Goal: Task Accomplishment & Management: Manage account settings

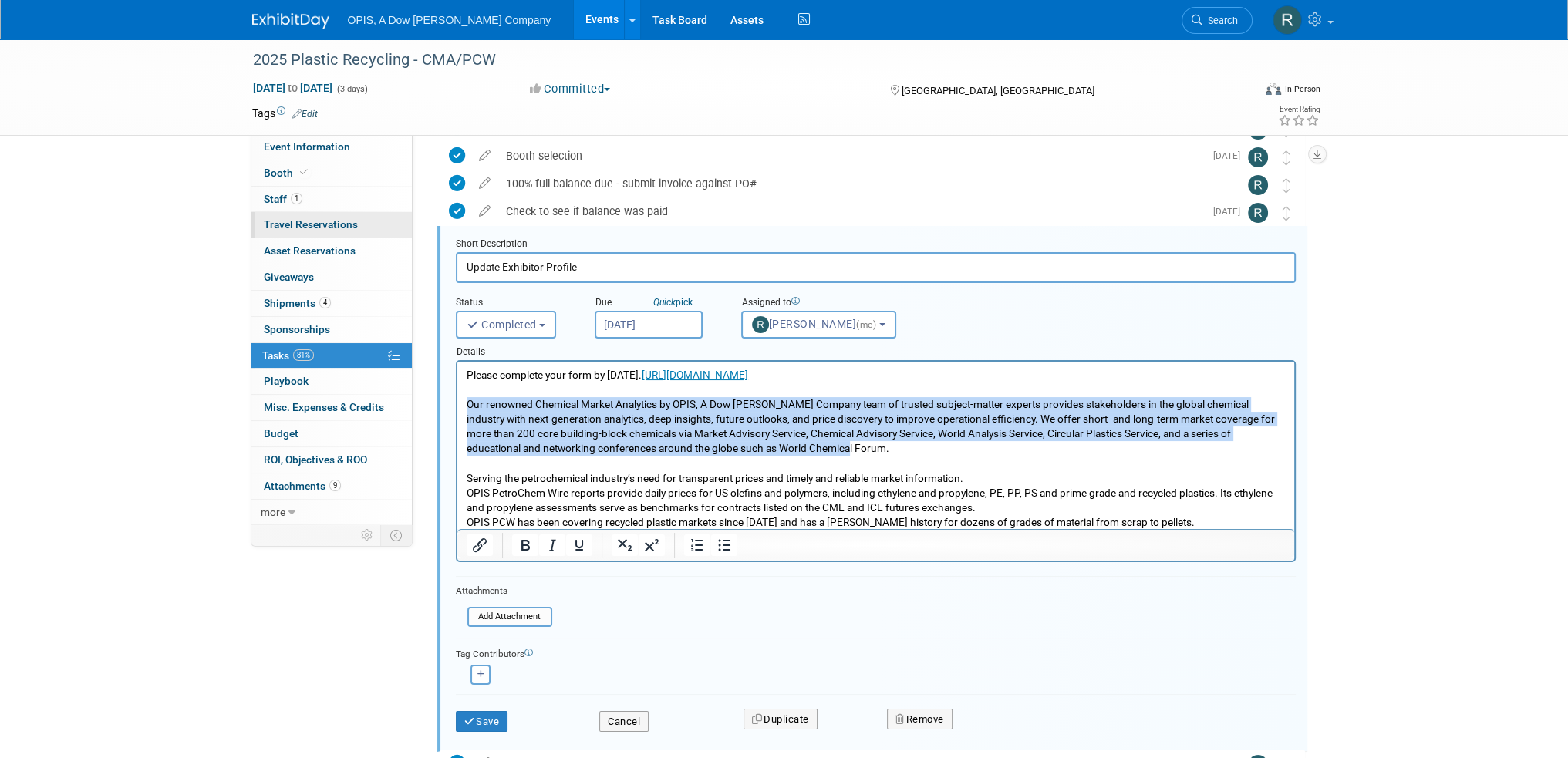
scroll to position [141, 0]
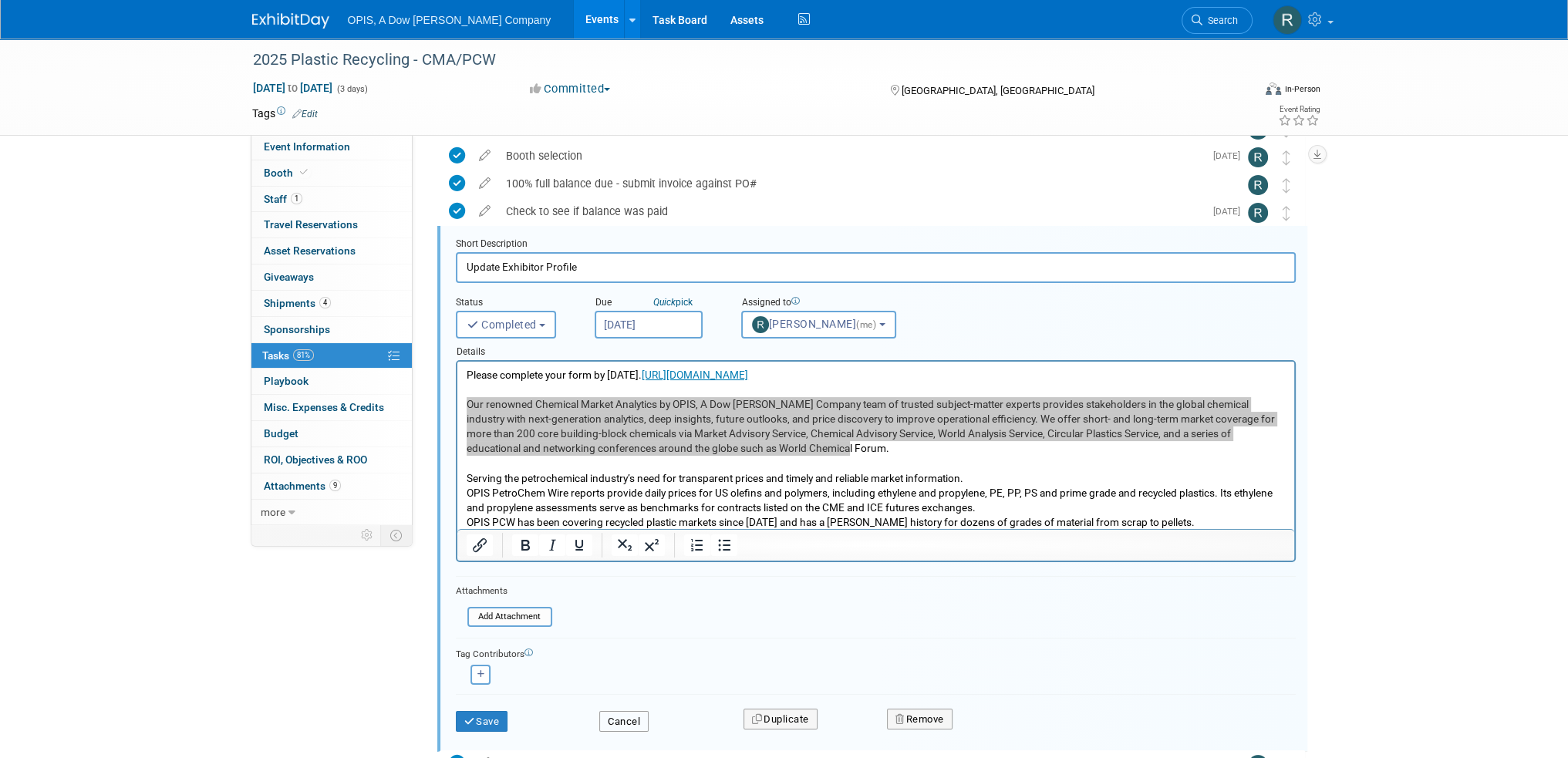
click at [614, 714] on button "Cancel" at bounding box center [624, 722] width 49 height 21
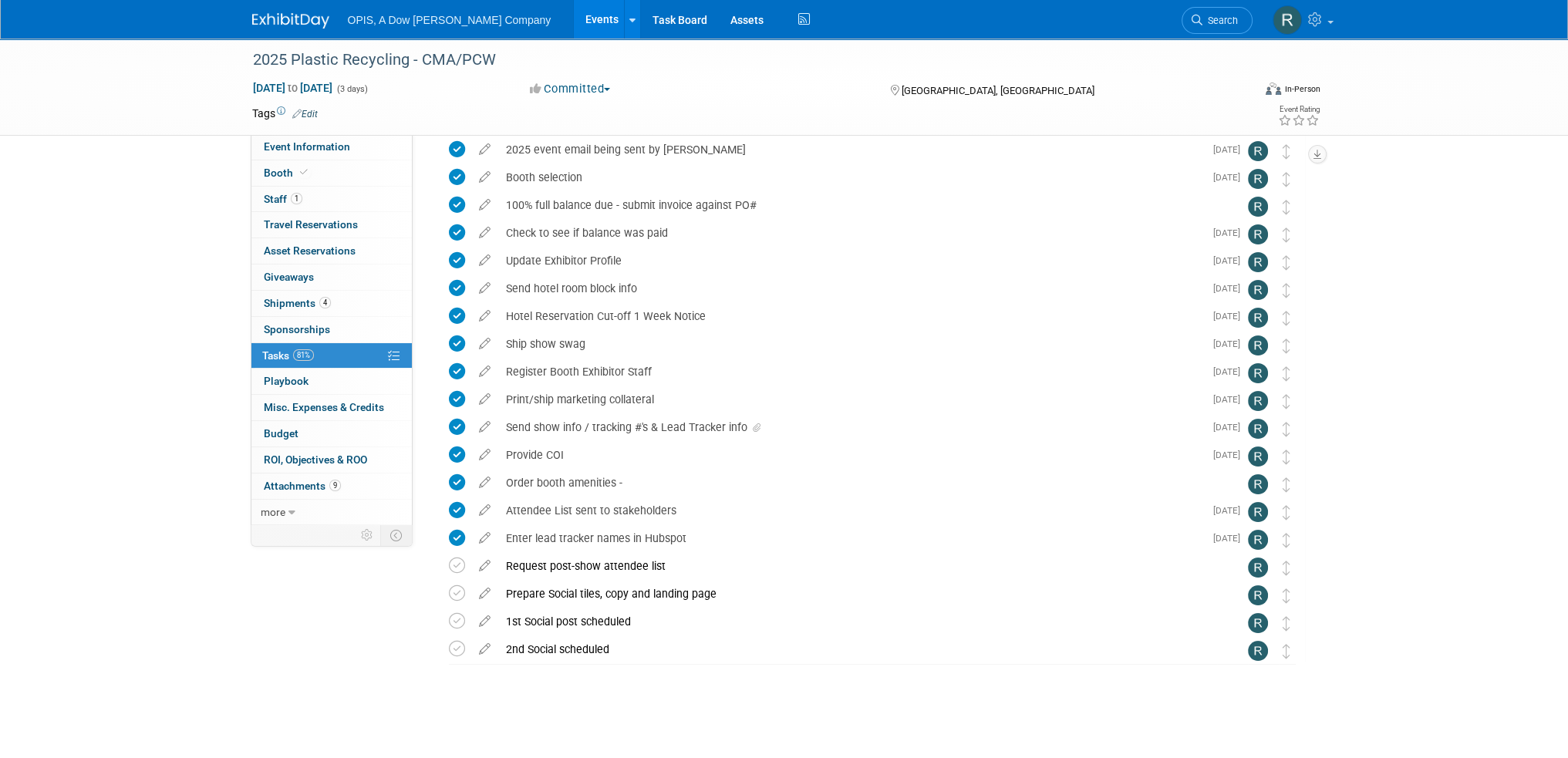
scroll to position [118, 0]
click at [574, 21] on link "Events" at bounding box center [602, 19] width 56 height 39
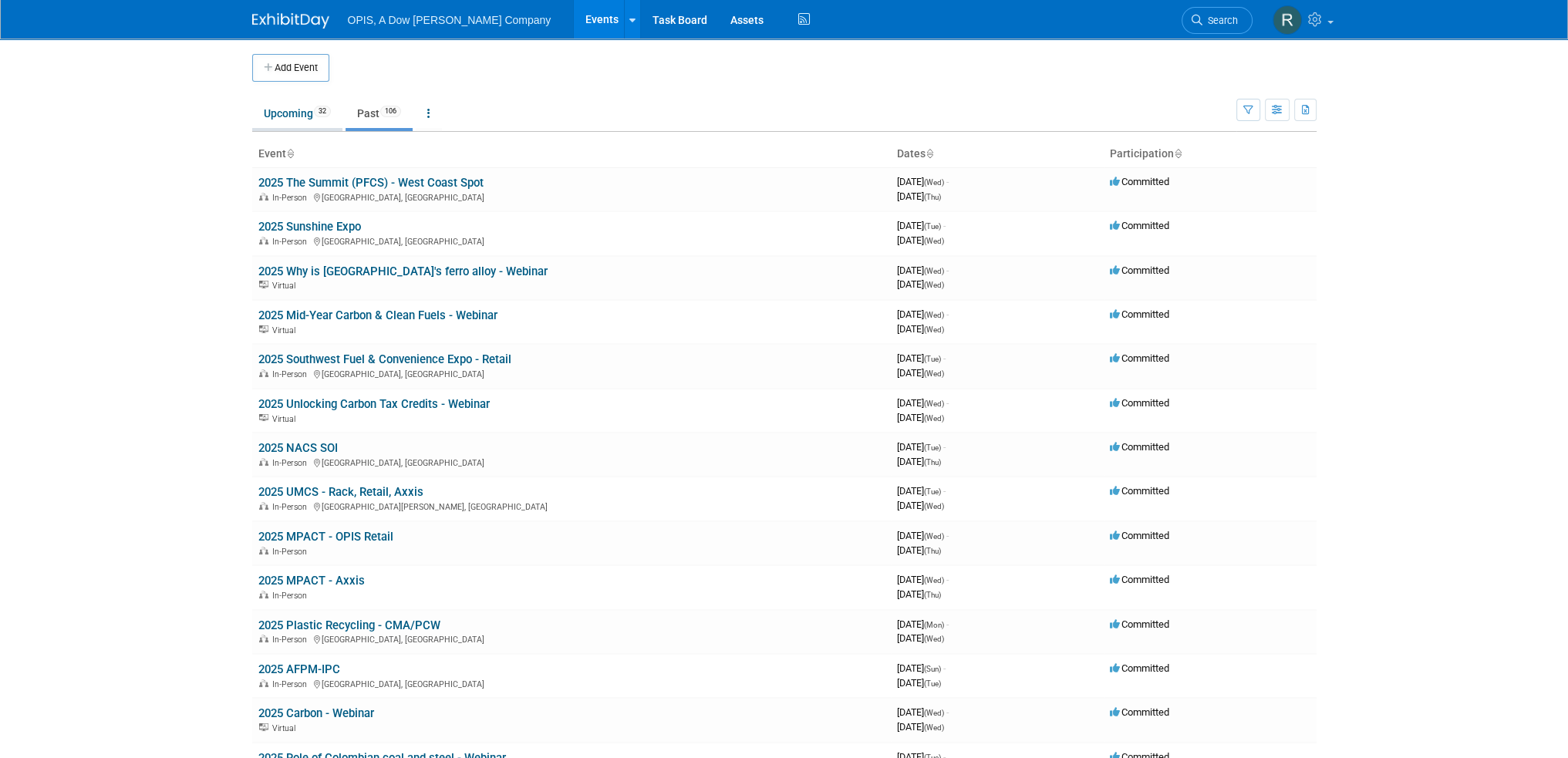
click at [288, 116] on link "Upcoming 32" at bounding box center [298, 113] width 90 height 30
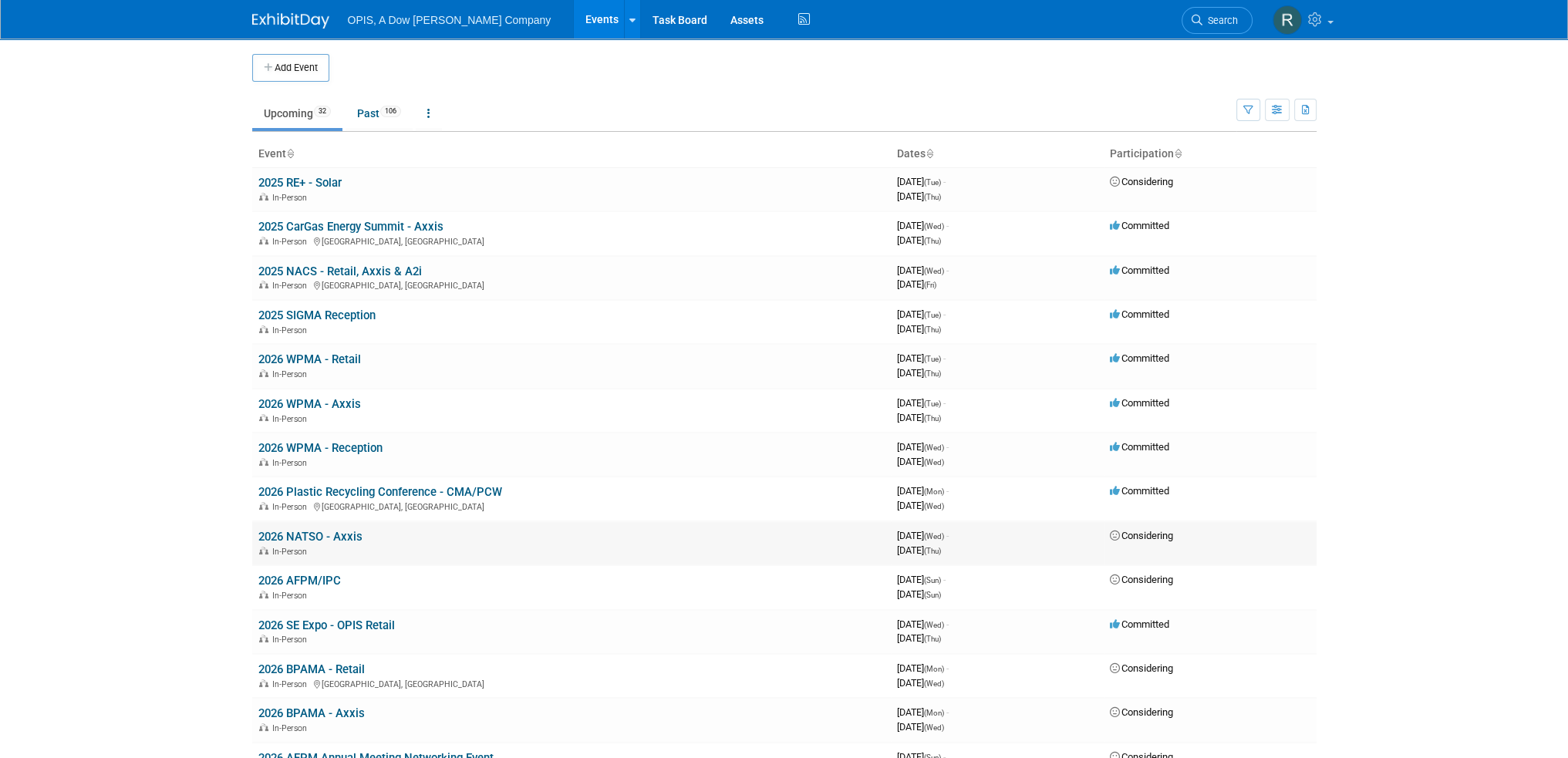
click at [317, 538] on link "2026 NATSO - Axxis" at bounding box center [310, 537] width 104 height 14
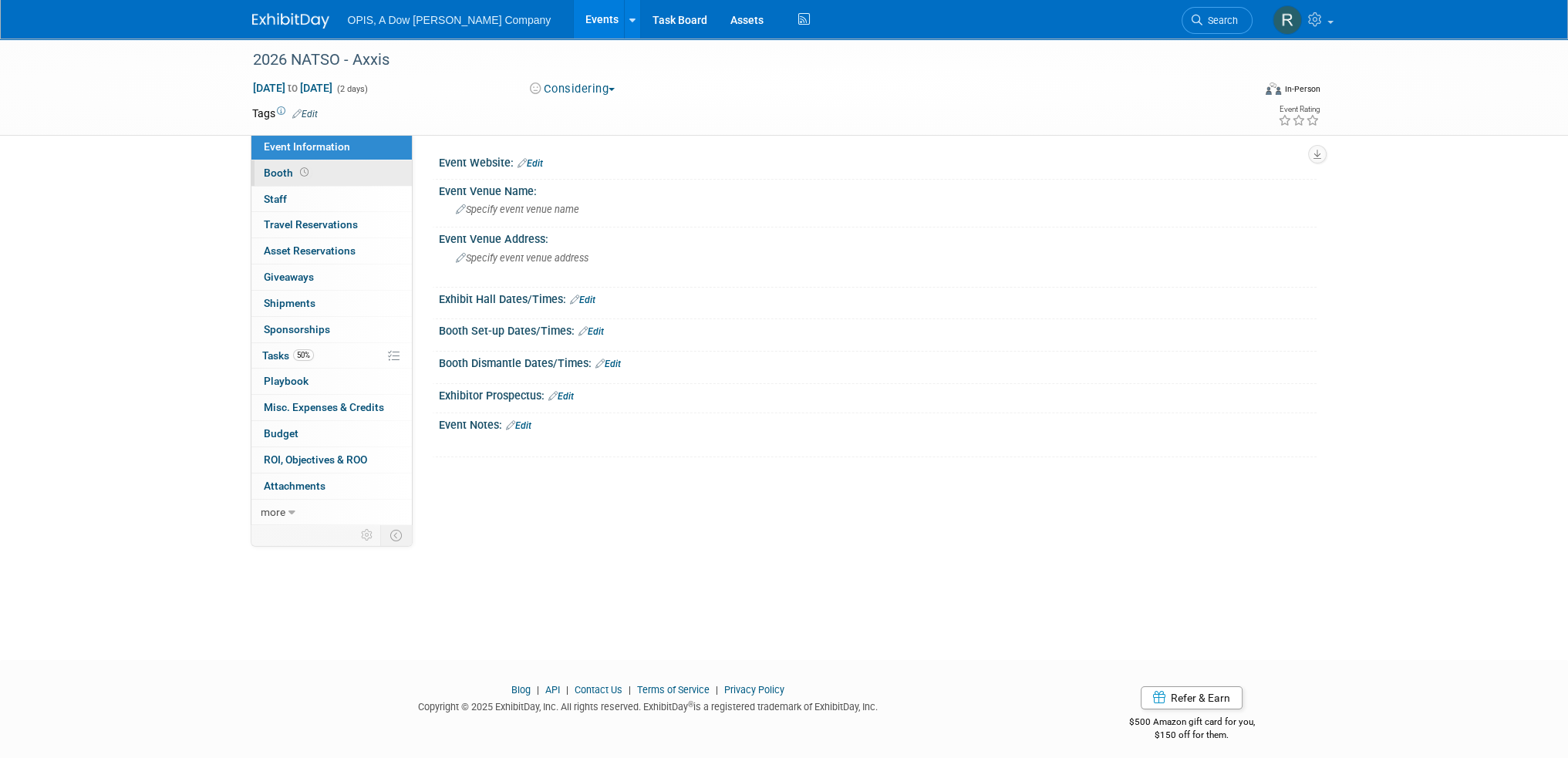
click at [275, 177] on span "Booth" at bounding box center [288, 173] width 48 height 12
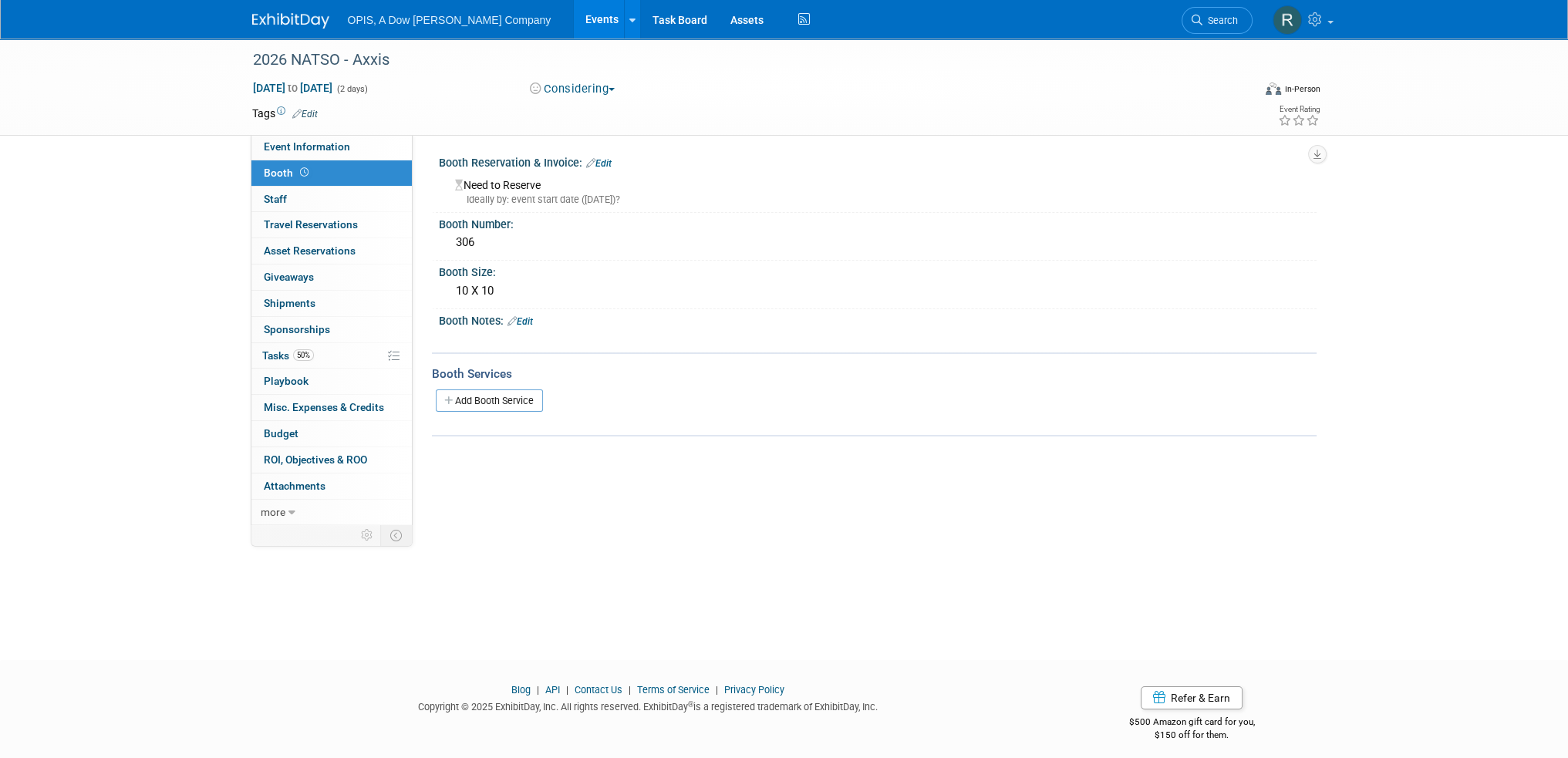
click at [608, 167] on link "Edit" at bounding box center [599, 163] width 25 height 11
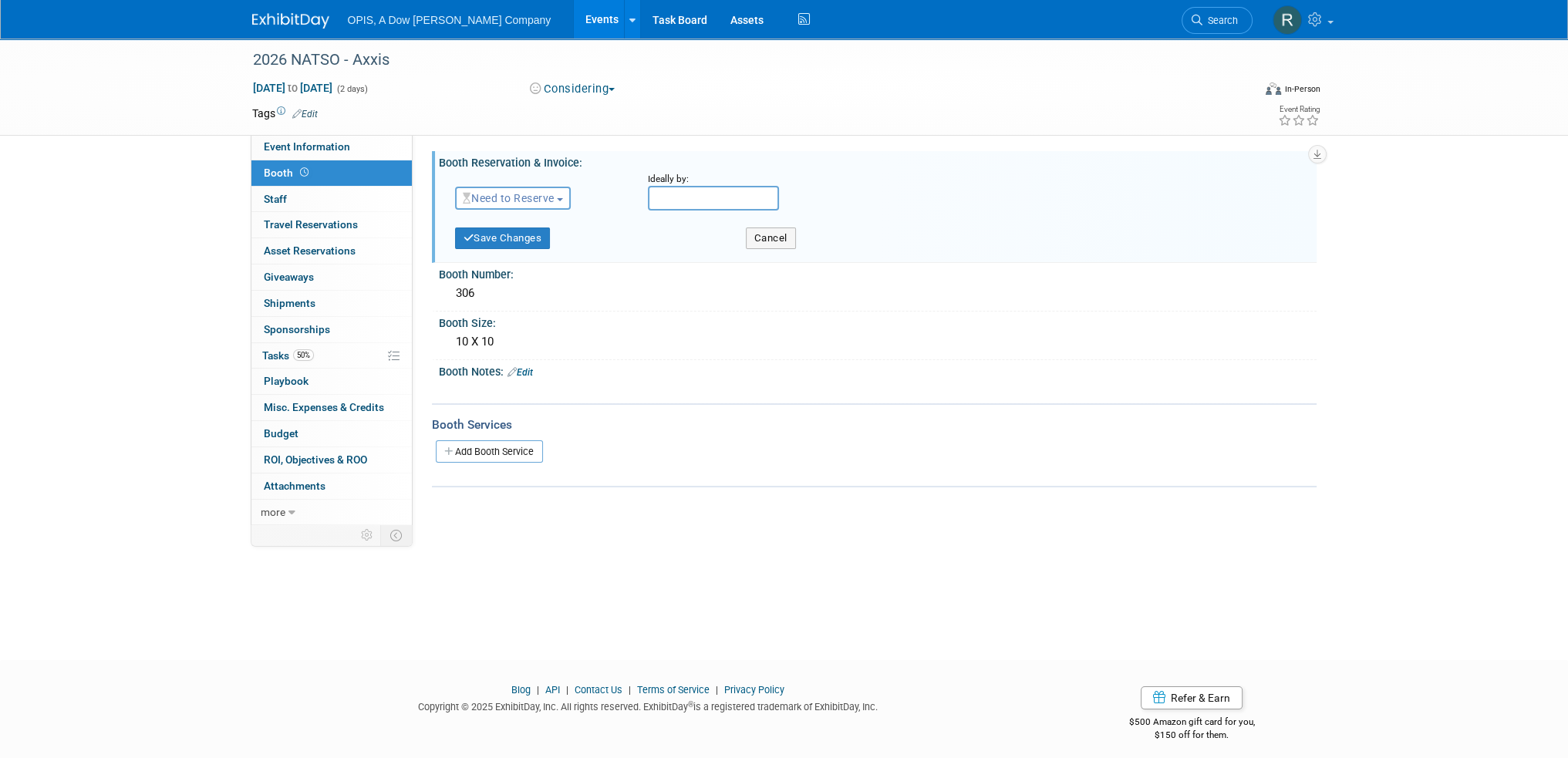
click at [517, 198] on span "Need to Reserve" at bounding box center [509, 198] width 92 height 12
click at [507, 247] on link "Reserved" at bounding box center [538, 246] width 165 height 21
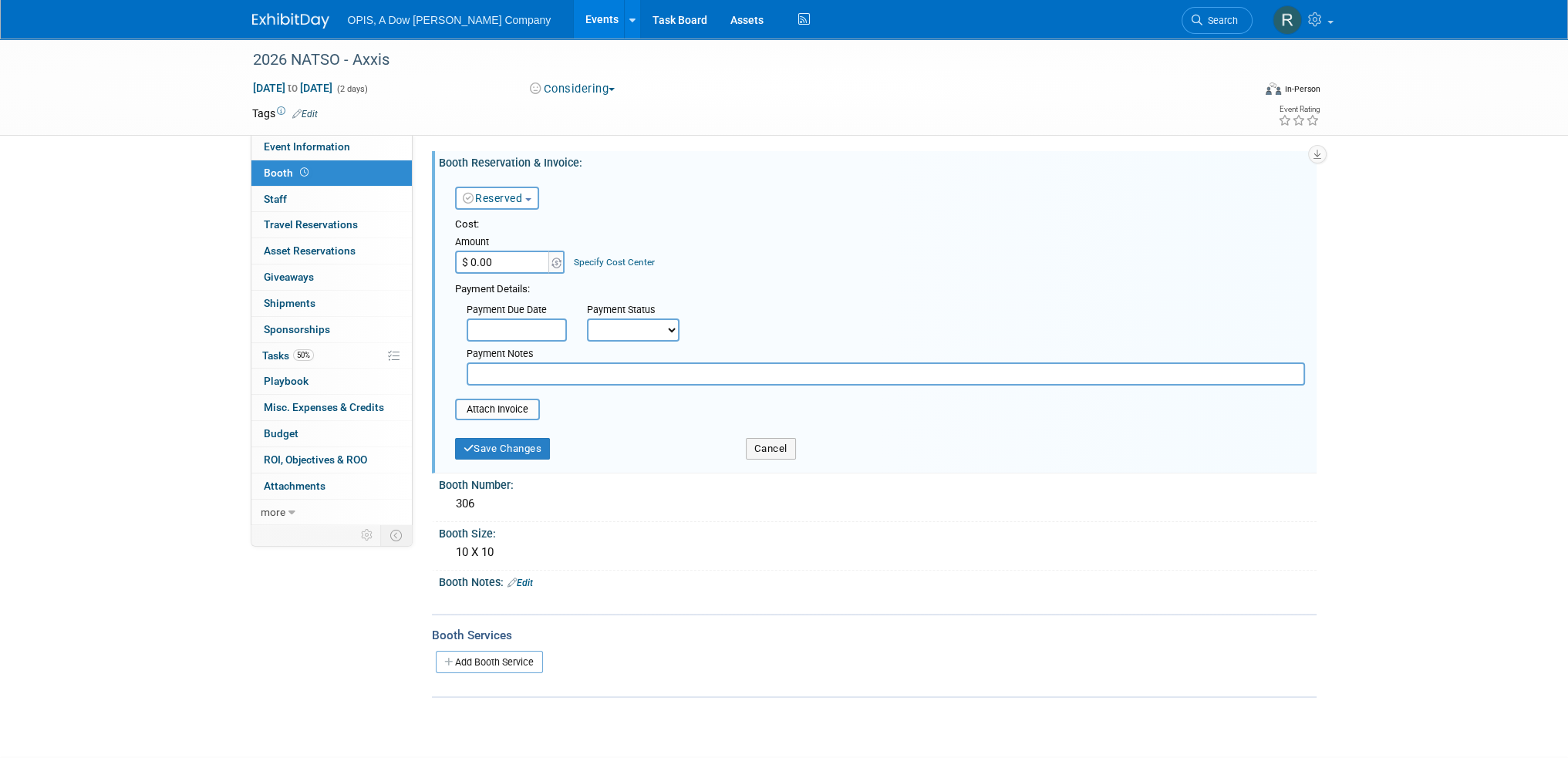
click at [532, 368] on input "text" at bounding box center [886, 374] width 839 height 23
click at [586, 374] on input "09/10 invoice received" at bounding box center [886, 374] width 839 height 23
type input "09/10 invoice received"
click at [659, 330] on select "Not Paid Yet Partially Paid Paid in Full" at bounding box center [633, 330] width 93 height 23
select select "3"
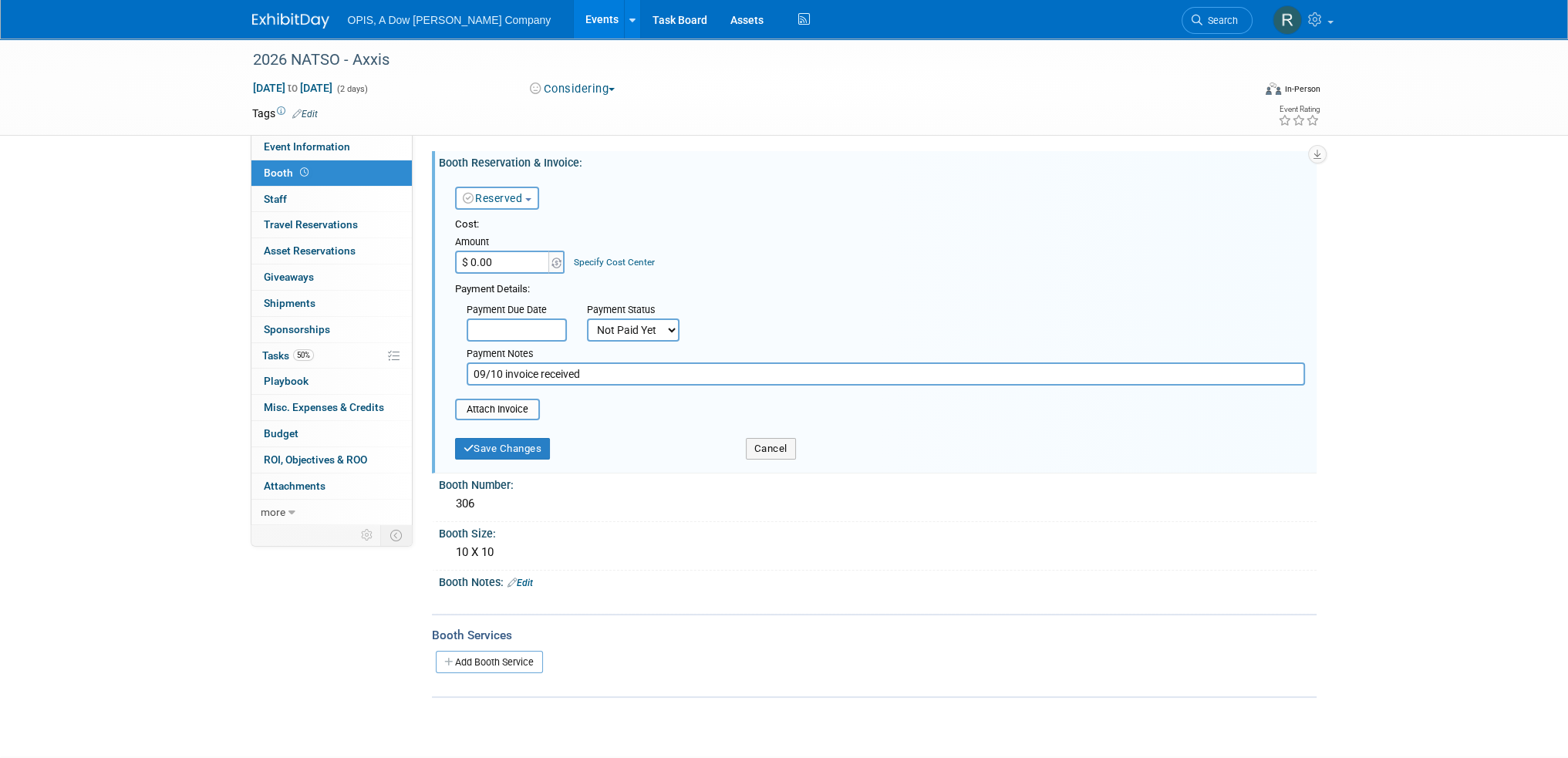
click at [587, 318] on select "Not Paid Yet Partially Paid Paid in Full" at bounding box center [633, 330] width 93 height 23
click at [527, 263] on input "$ 0.00" at bounding box center [503, 262] width 96 height 23
type input "$ 5,500.00"
click at [511, 409] on input "file" at bounding box center [446, 409] width 183 height 19
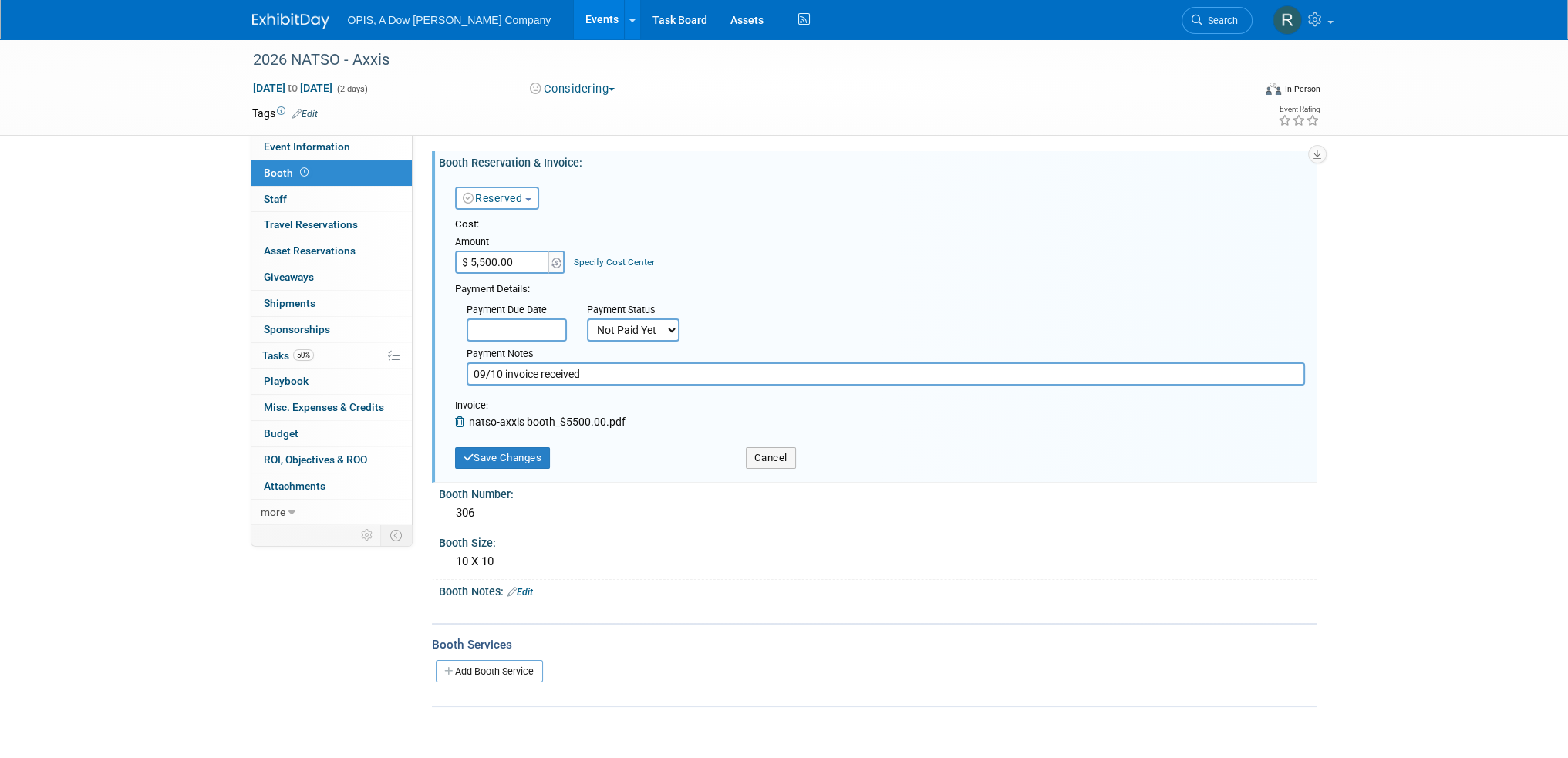
click at [590, 371] on input "09/10 invoice received" at bounding box center [886, 374] width 839 height 23
click at [657, 374] on input "09/10 invoice received, 9/10 PO requesed" at bounding box center [886, 374] width 839 height 23
type input "09/10 invoice received, 9/10 PO requested"
click at [528, 460] on button "Save Changes" at bounding box center [503, 458] width 95 height 21
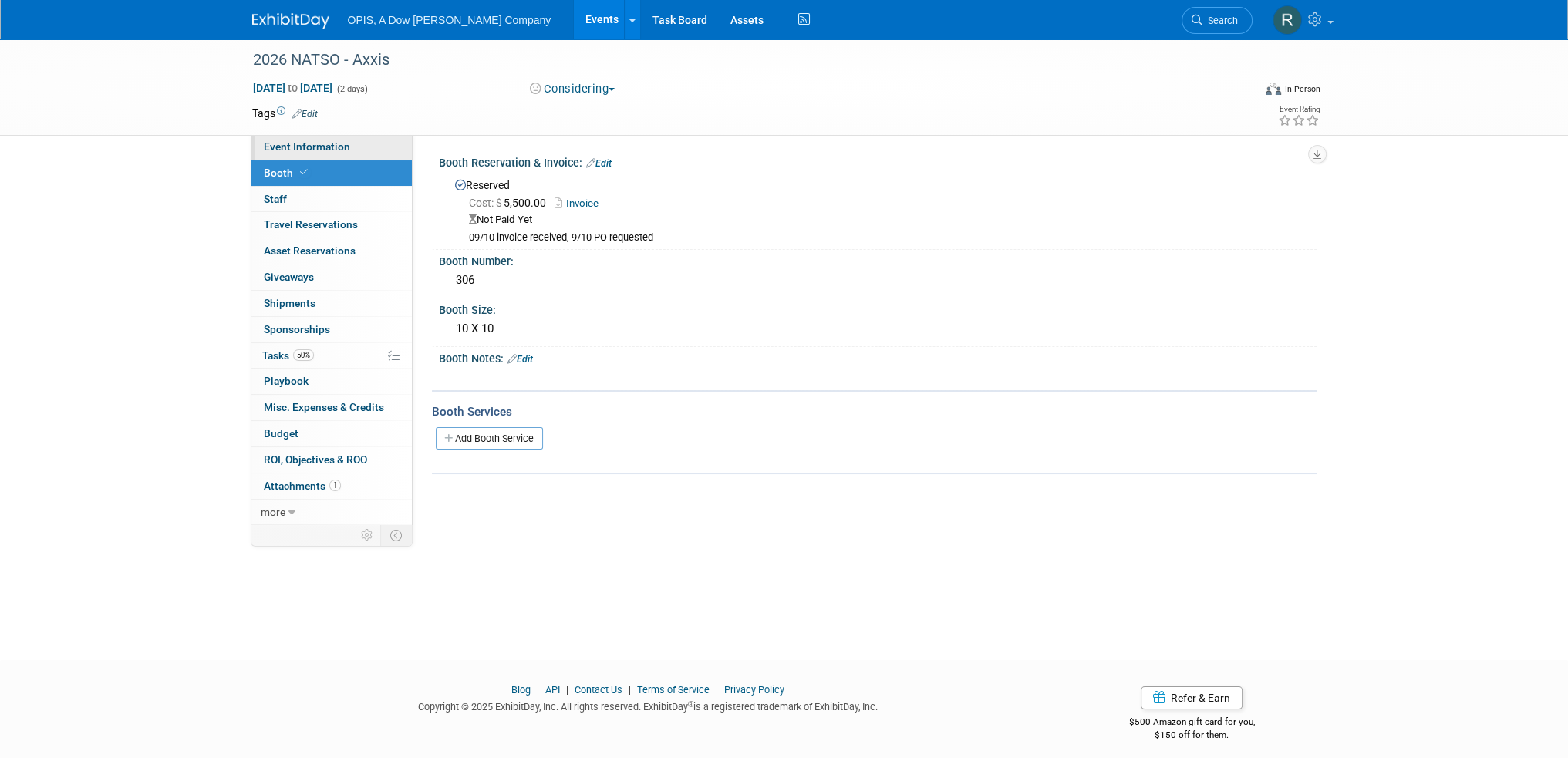
click at [297, 153] on span "Event Information" at bounding box center [307, 146] width 86 height 12
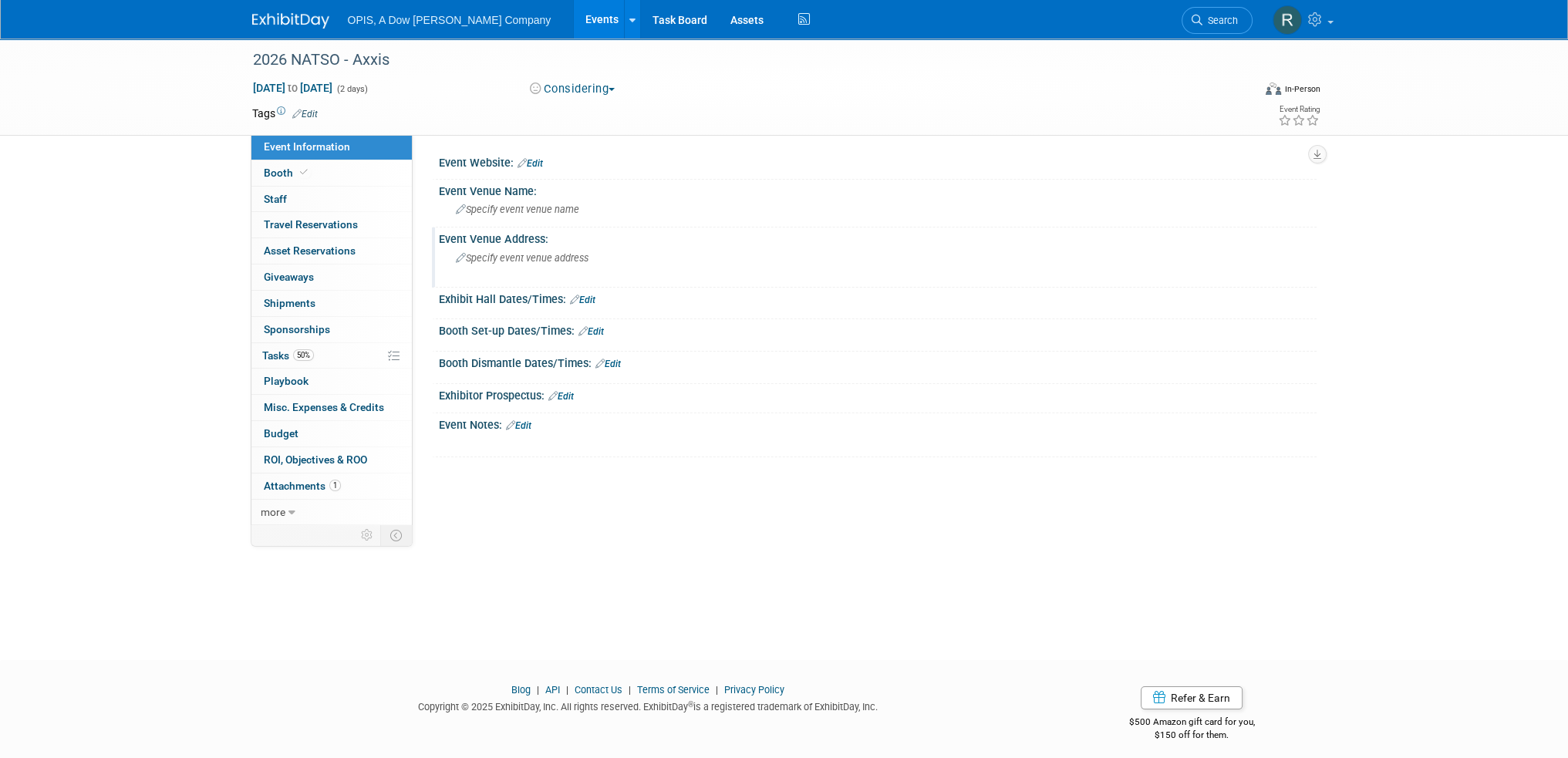
click at [516, 246] on div "Specify event venue address" at bounding box center [622, 263] width 343 height 35
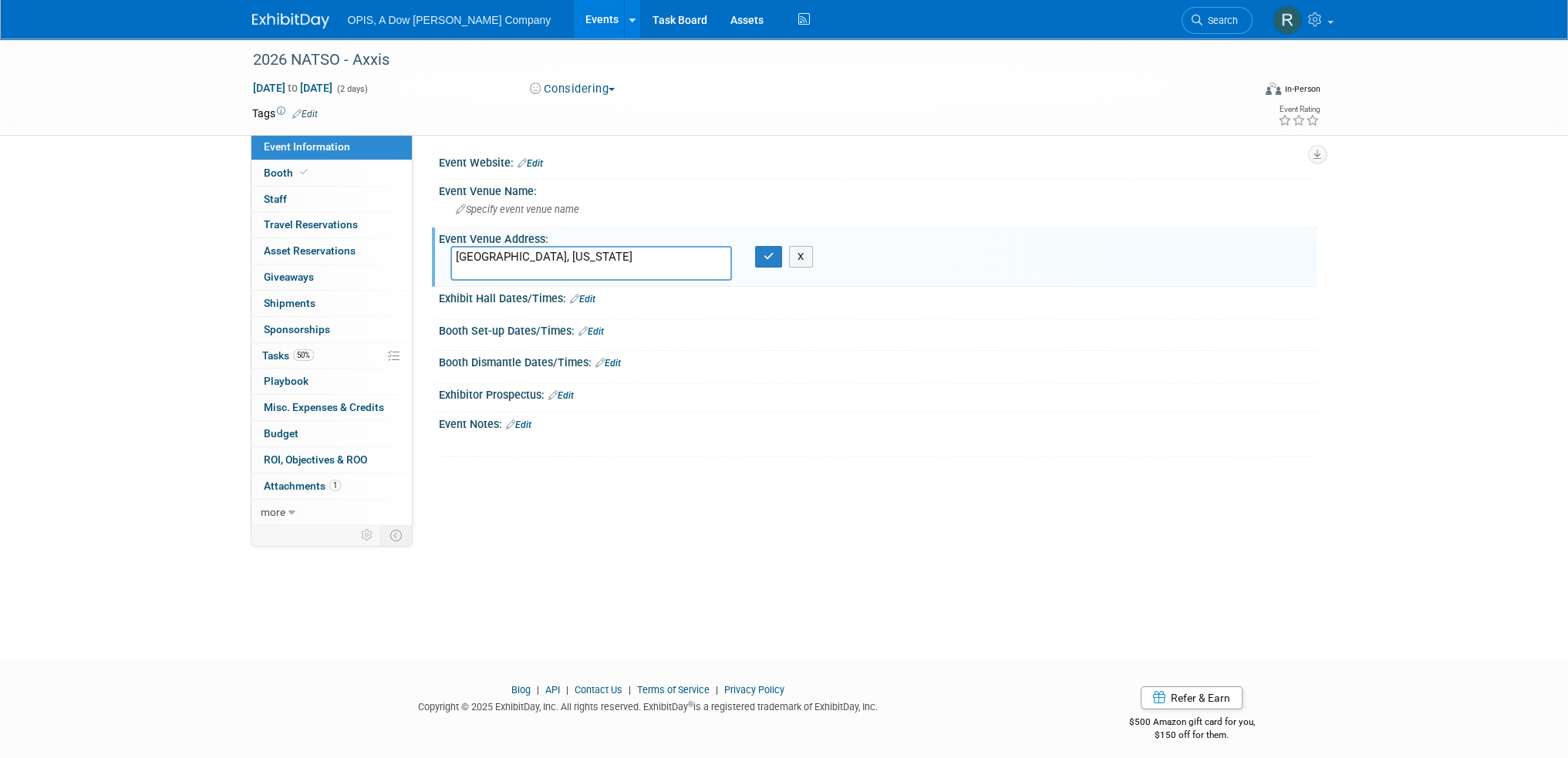
drag, startPoint x: 517, startPoint y: 252, endPoint x: 435, endPoint y: 256, distance: 82.1
click at [435, 256] on div "Event Venue Address: Albuquerque, New Mexico X" at bounding box center [874, 257] width 885 height 59
type textarea "Albuquerque, New Mexico"
